Goal: Communication & Community: Ask a question

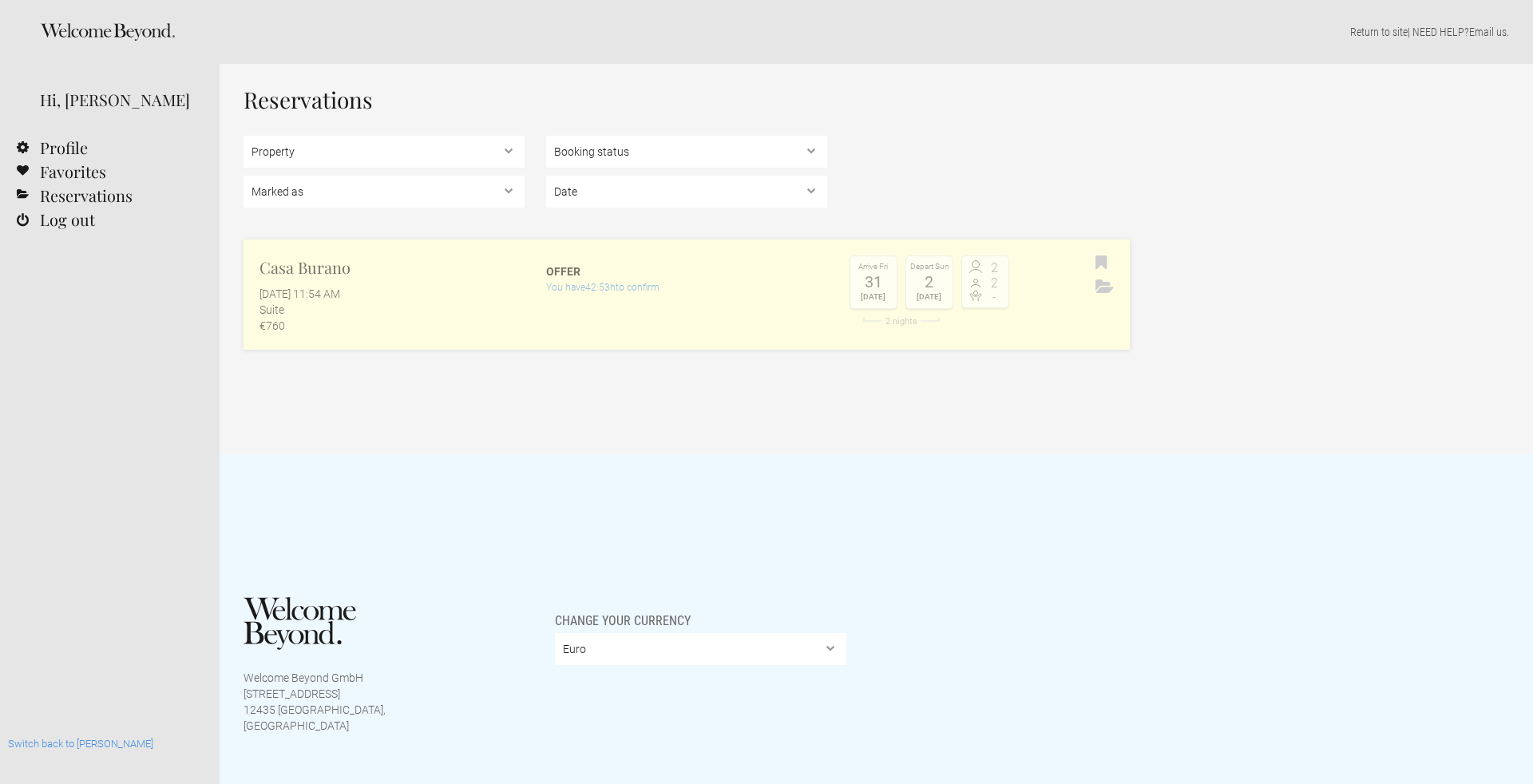
click at [567, 316] on link "Casa Burano September 11, 2025 at 11:54 AM Suite €760 Offer You have 42:53h to …" at bounding box center [686, 295] width 886 height 110
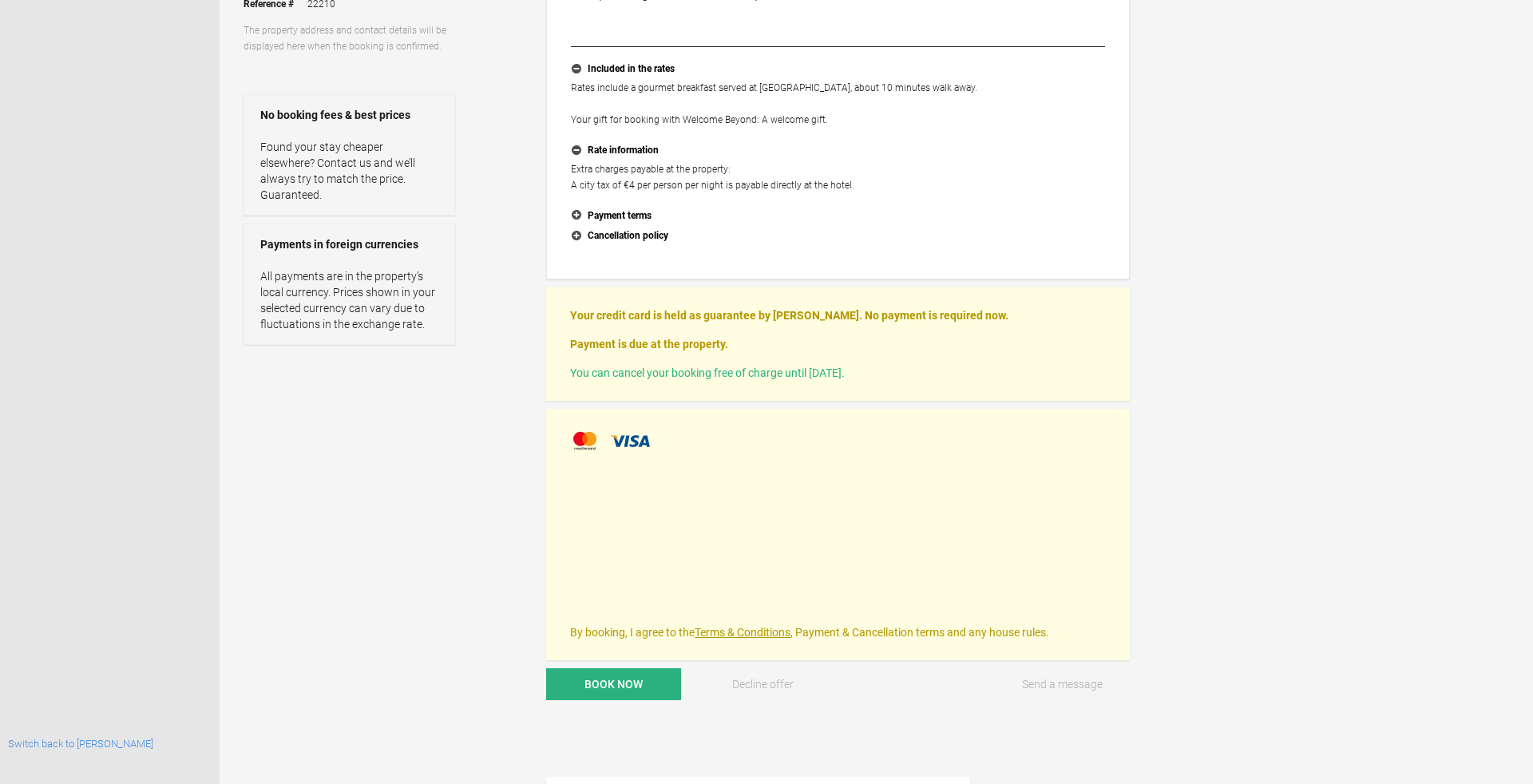
scroll to position [409, 0]
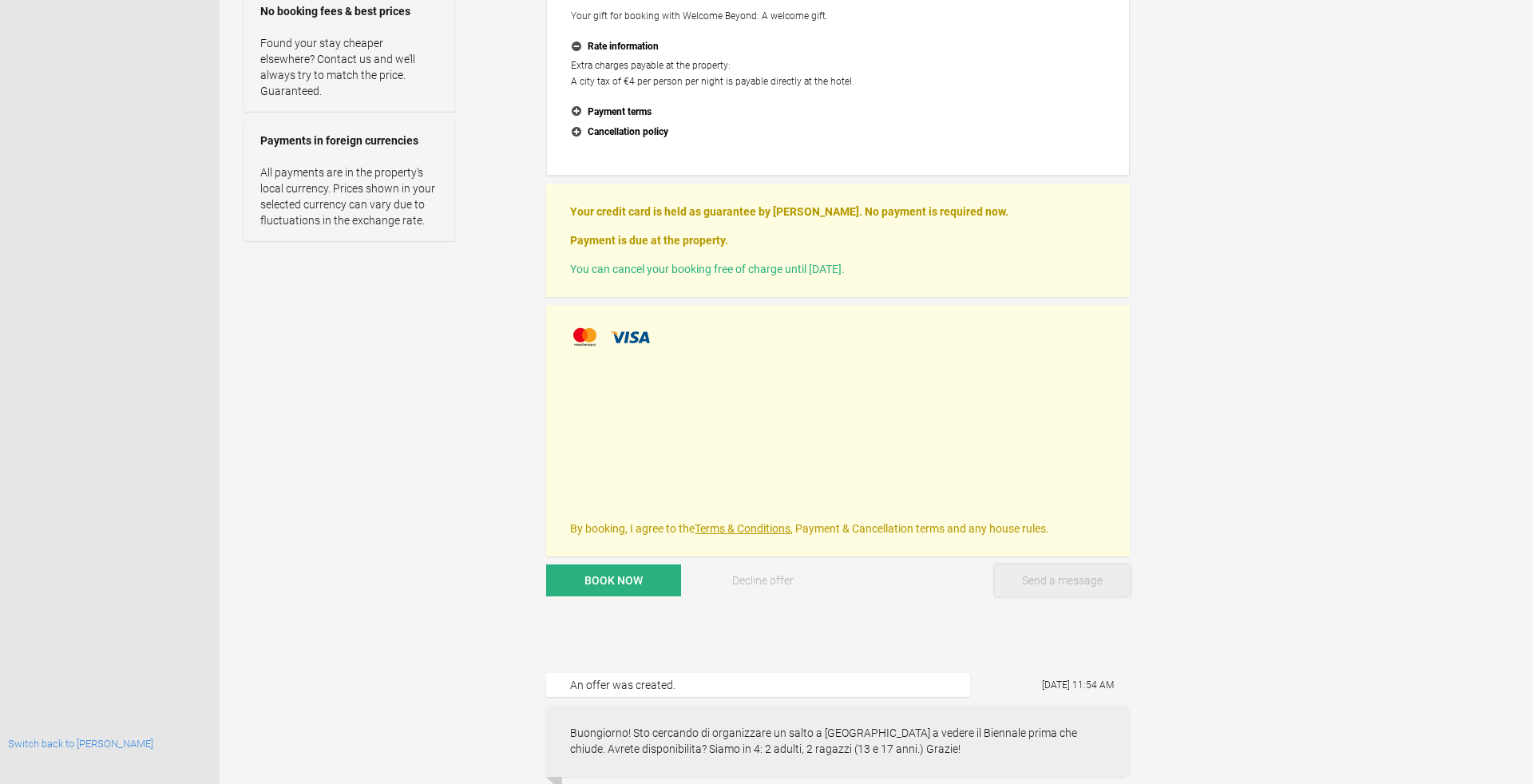
click at [1040, 581] on button "Send a message" at bounding box center [1062, 580] width 135 height 32
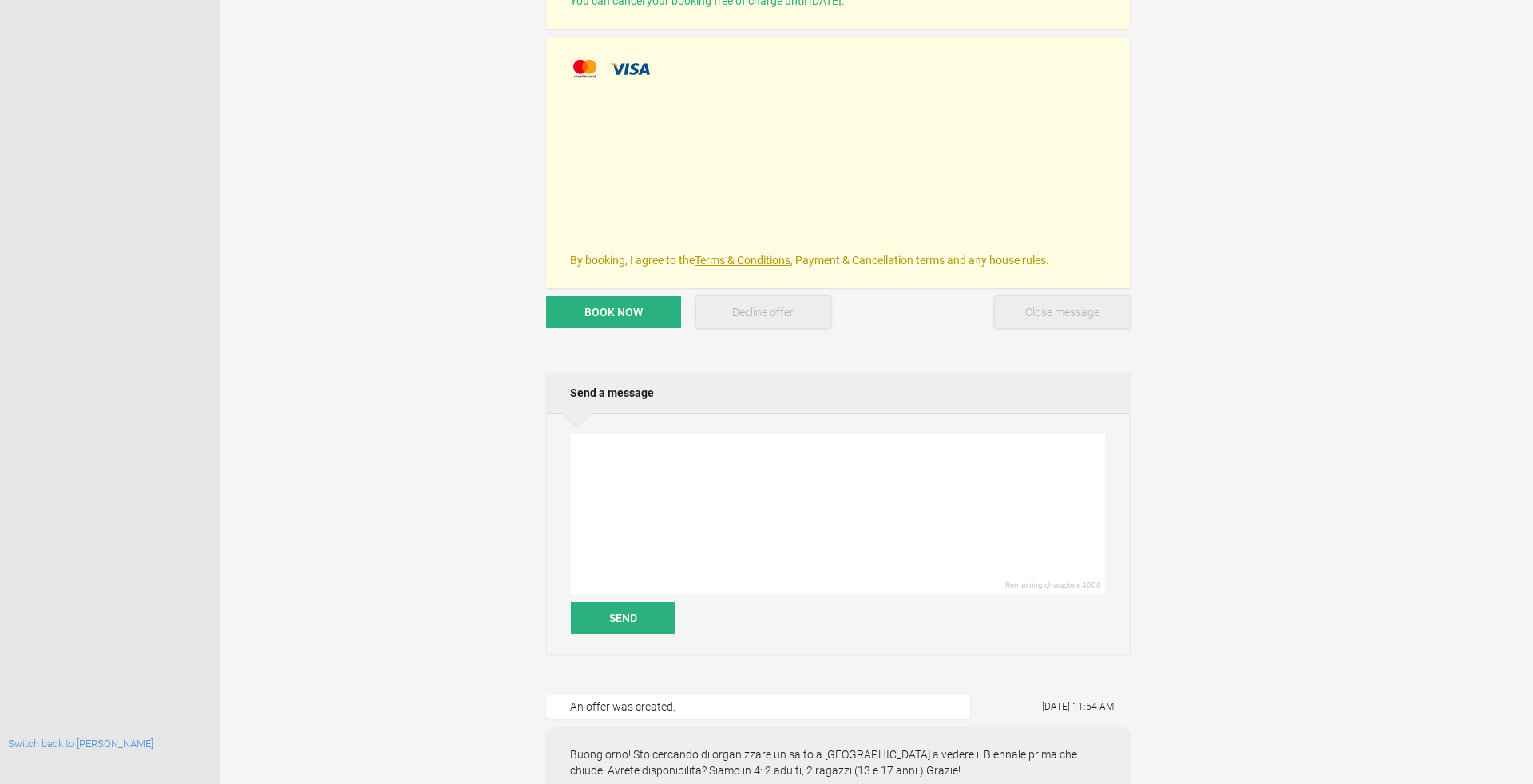
scroll to position [760, 0]
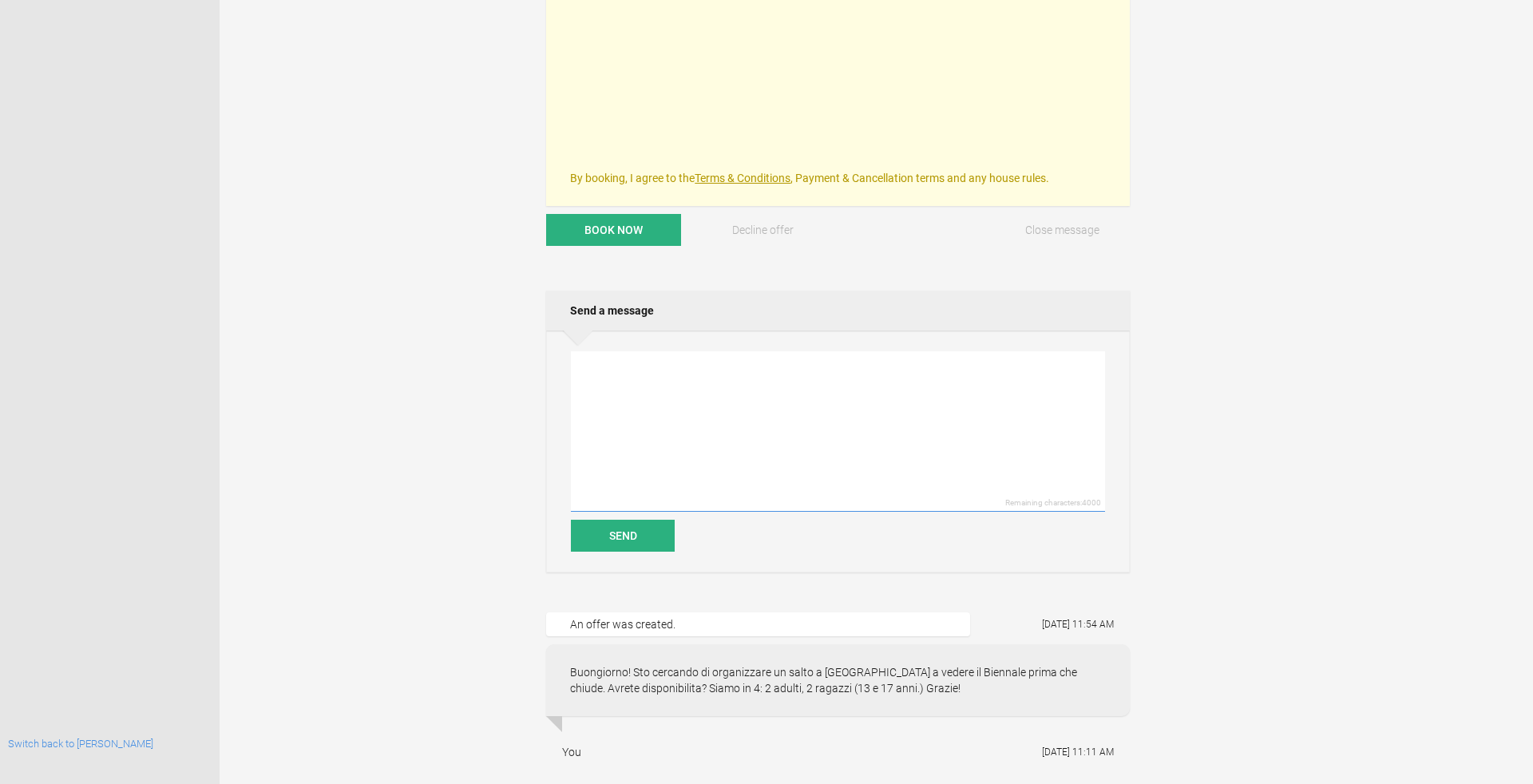
click at [706, 400] on textarea at bounding box center [837, 431] width 534 height 160
paste textarea "Grazie per l’offerta. Alcune domande: -Per quale casa sarebbe? -come si arriva …"
type textarea "Grazie per l’offerta. Alcune domande: -Per quale casa sarebbe? -come si arriva …"
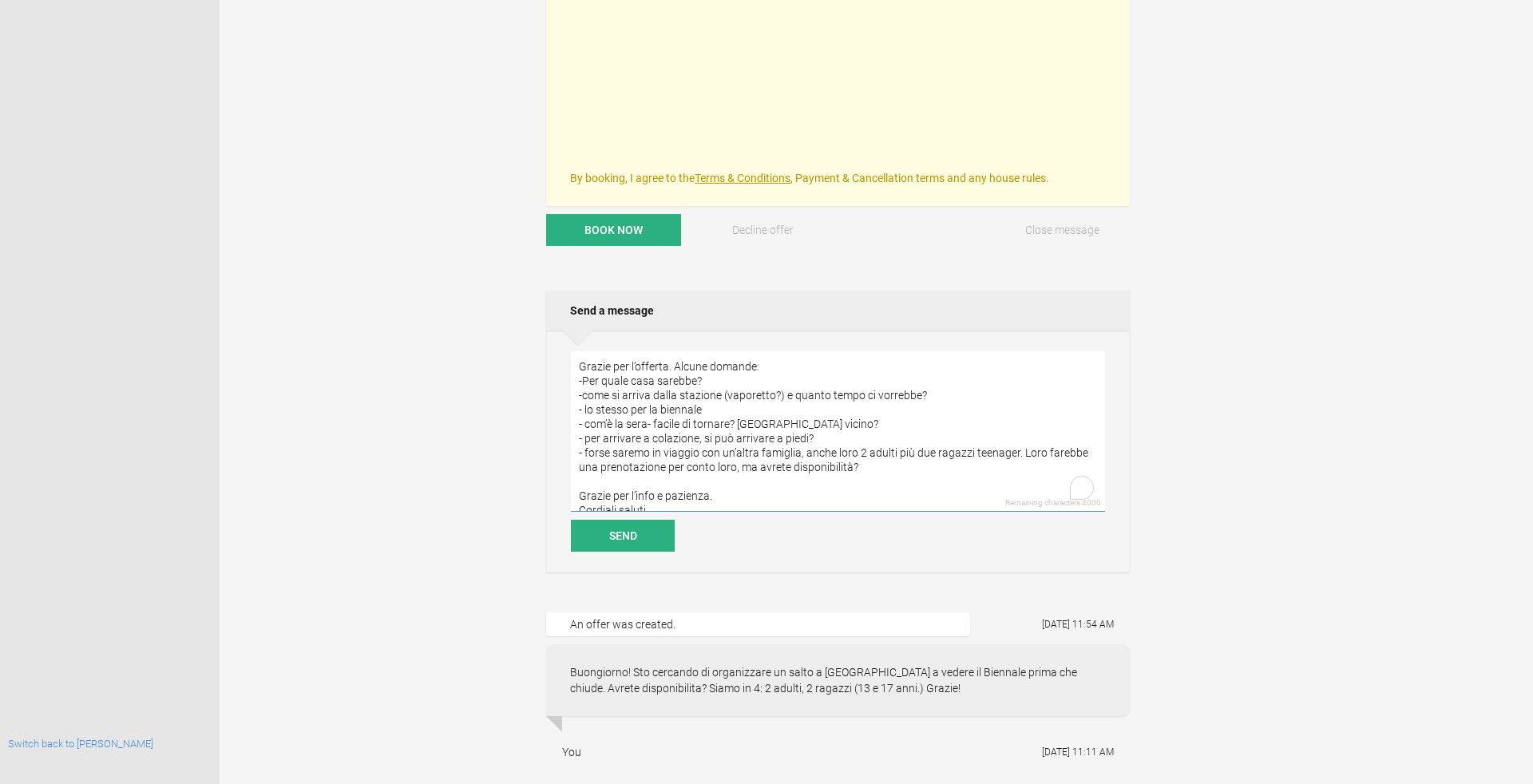
scroll to position [34, 0]
